Goal: Information Seeking & Learning: Learn about a topic

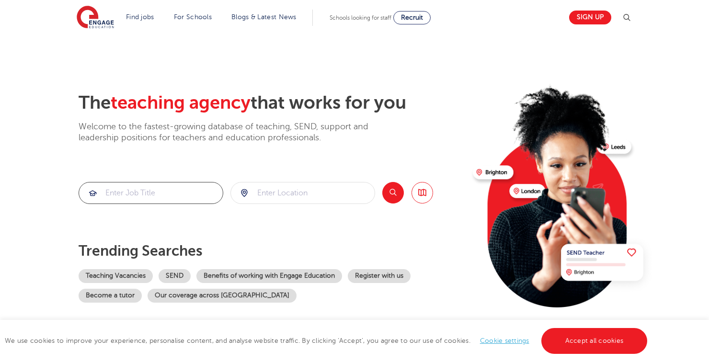
click at [159, 195] on input "search" at bounding box center [151, 193] width 144 height 21
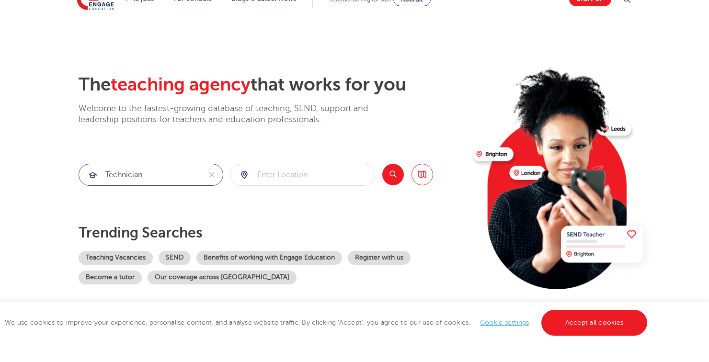
type input "technician"
click button "Submit" at bounding box center [0, 0] width 0 height 0
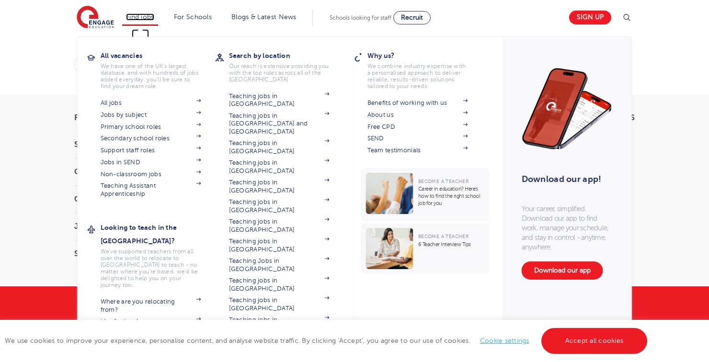
click at [146, 14] on link "Find jobs" at bounding box center [140, 16] width 28 height 7
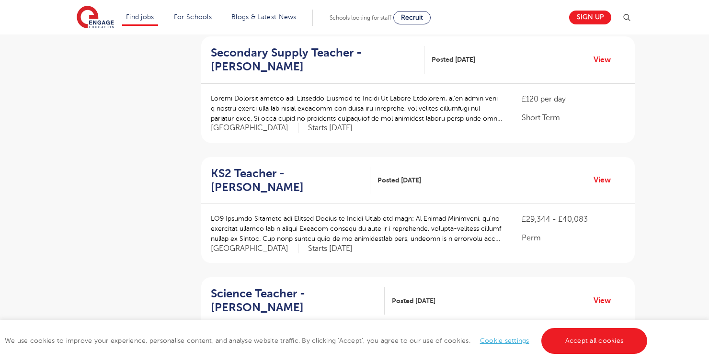
scroll to position [938, 0]
